Goal: Find specific page/section: Find specific page/section

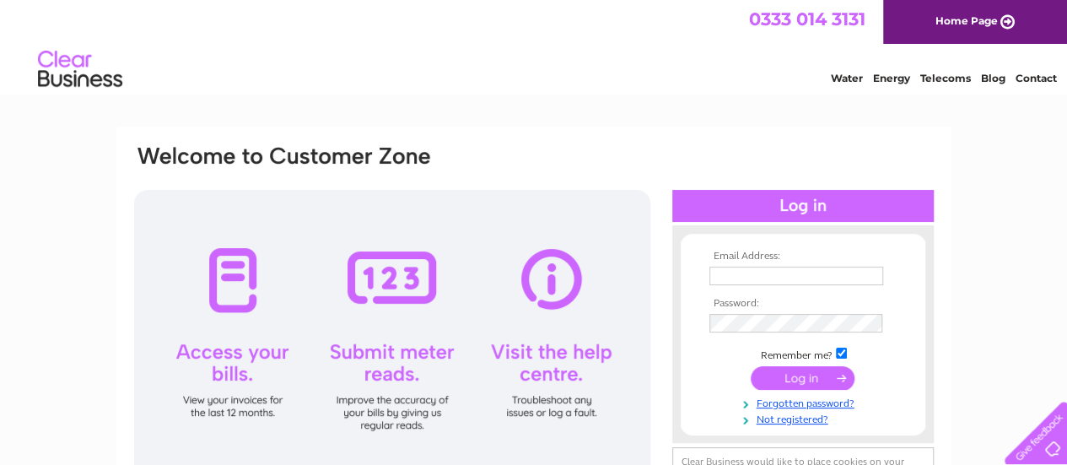
type input "nigelleinweber@yahoo.co.uk"
click at [819, 377] on input "submit" at bounding box center [803, 378] width 104 height 24
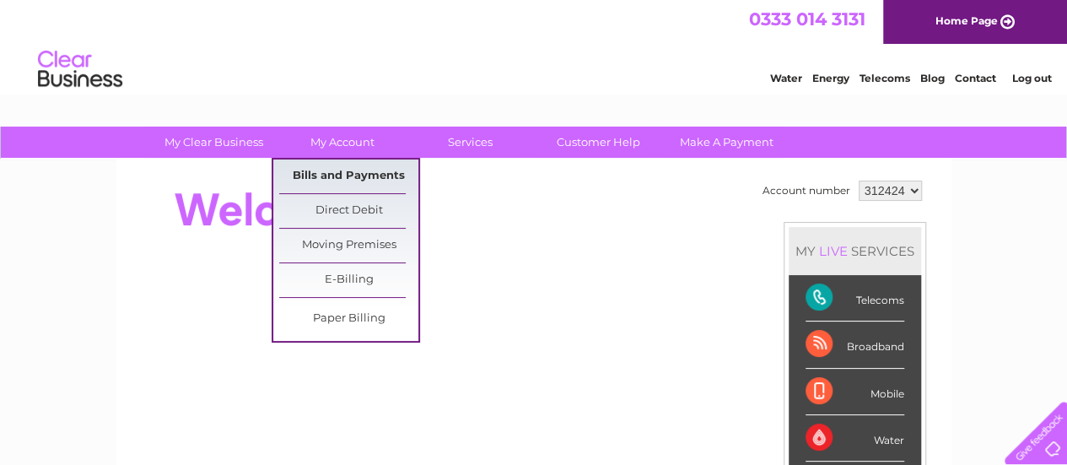
click at [340, 173] on link "Bills and Payments" at bounding box center [348, 176] width 139 height 34
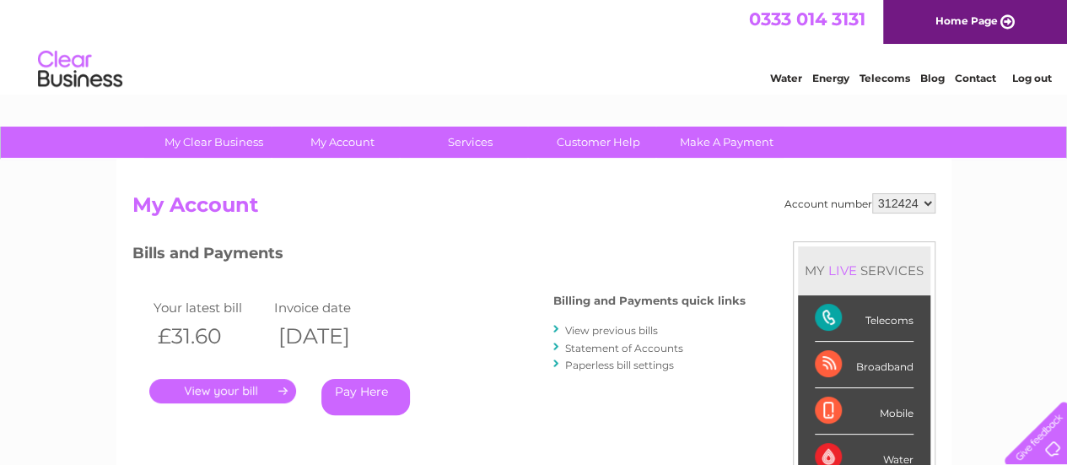
click at [202, 380] on link "." at bounding box center [222, 391] width 147 height 24
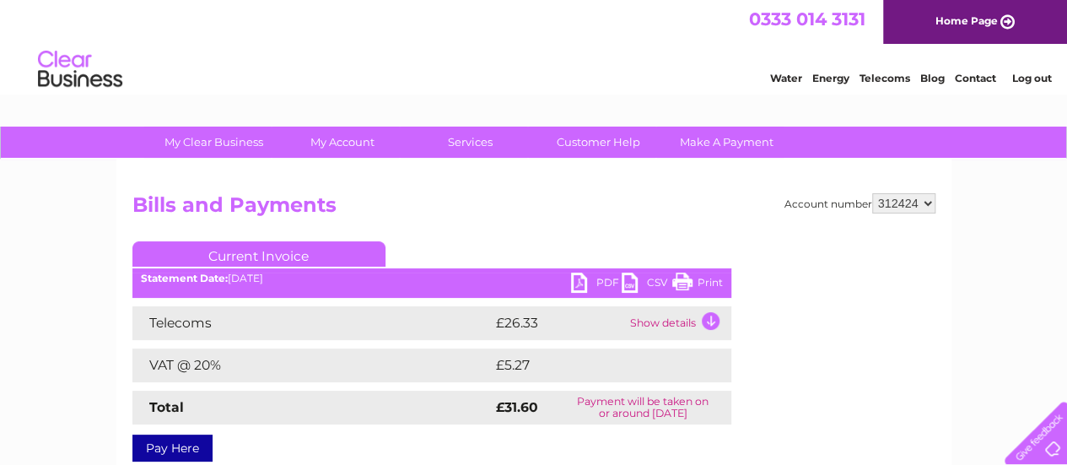
click at [700, 277] on link "Print" at bounding box center [697, 284] width 51 height 24
